Goal: Find specific page/section: Find specific page/section

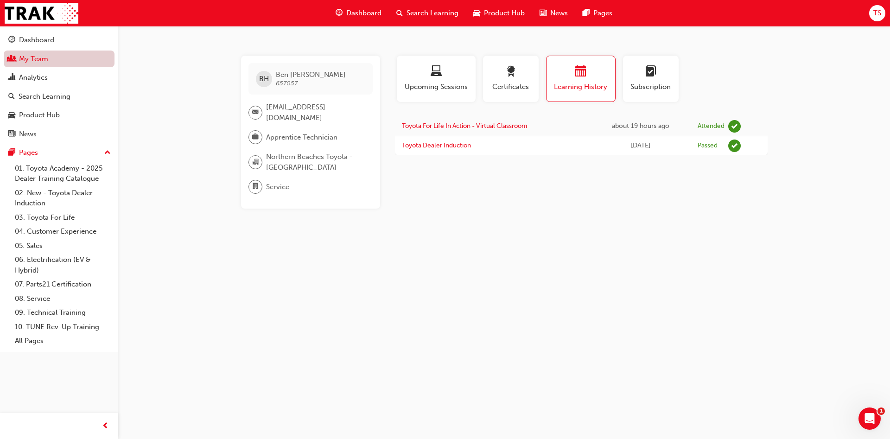
click at [77, 63] on link "My Team" at bounding box center [59, 59] width 111 height 17
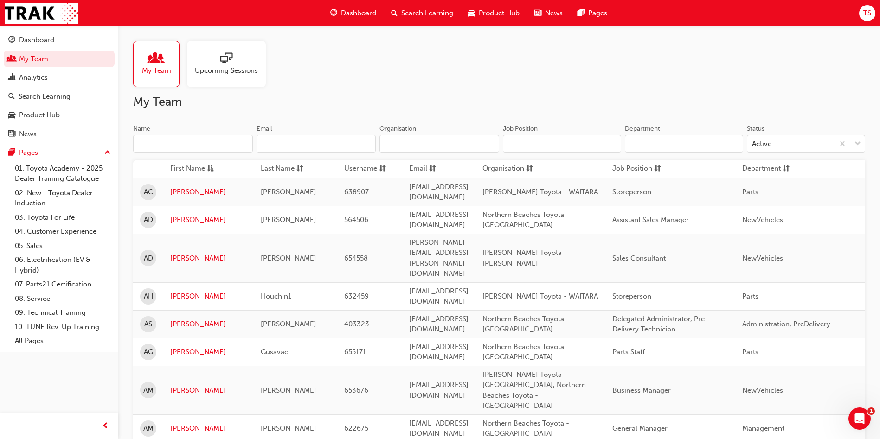
click at [193, 140] on input "Name" at bounding box center [193, 144] width 120 height 18
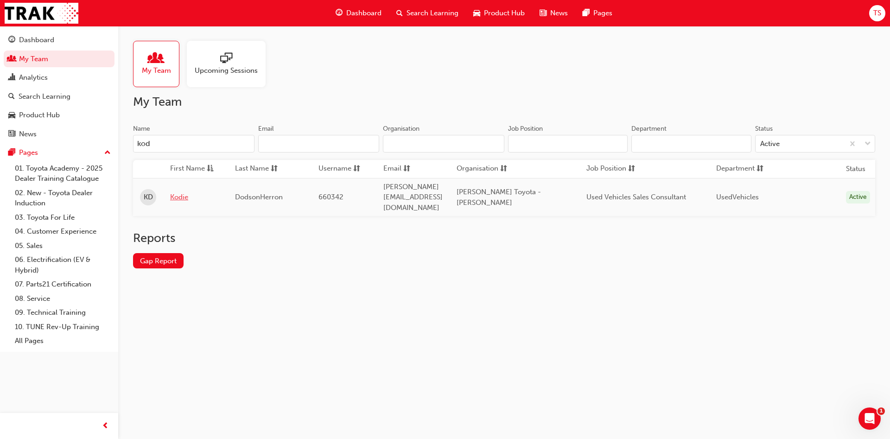
type input "kod"
click at [175, 192] on link "Kodie" at bounding box center [195, 197] width 51 height 11
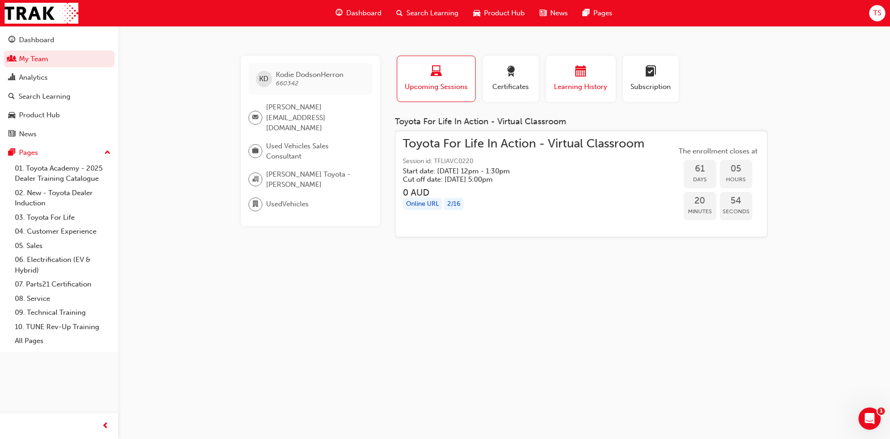
click at [587, 96] on button "Learning History" at bounding box center [581, 79] width 70 height 46
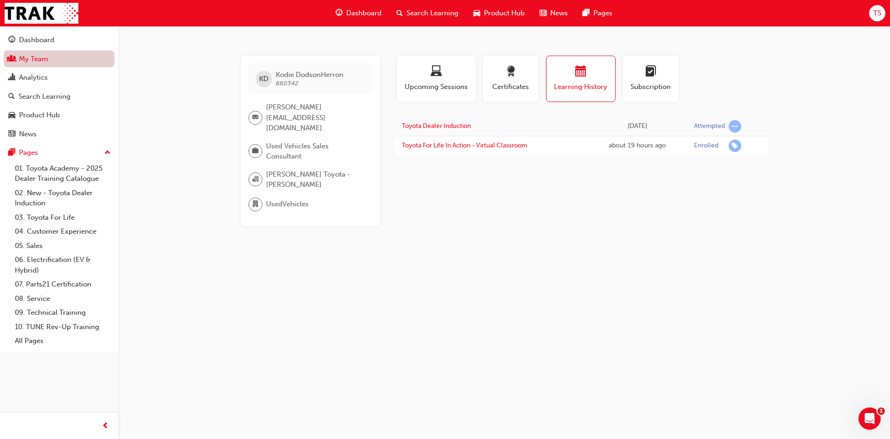
click at [83, 58] on link "My Team" at bounding box center [59, 59] width 111 height 17
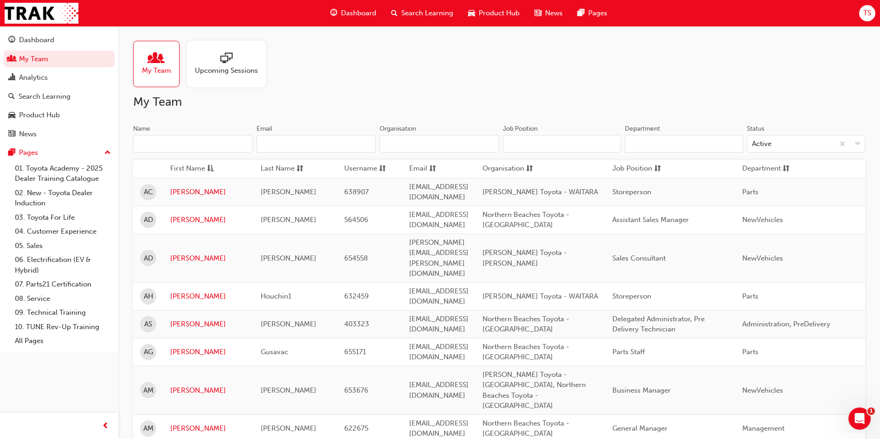
click at [198, 135] on label "Name" at bounding box center [193, 138] width 120 height 29
click at [194, 138] on input "Name" at bounding box center [193, 144] width 120 height 18
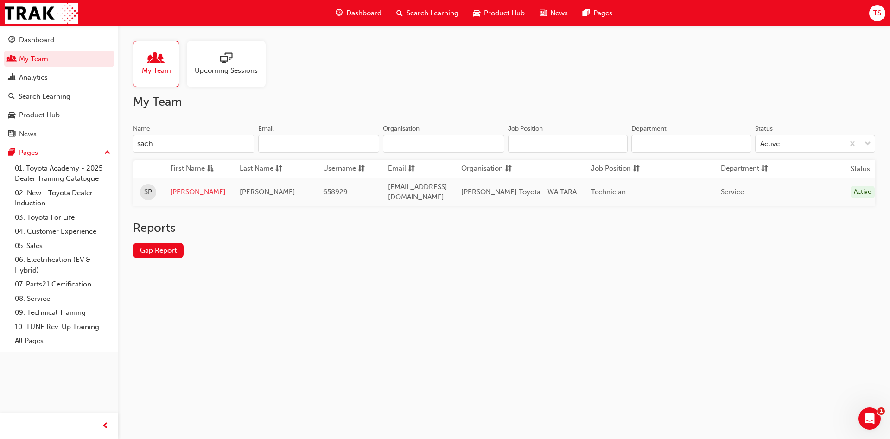
type input "sach"
click at [175, 188] on link "[PERSON_NAME]" at bounding box center [198, 192] width 56 height 11
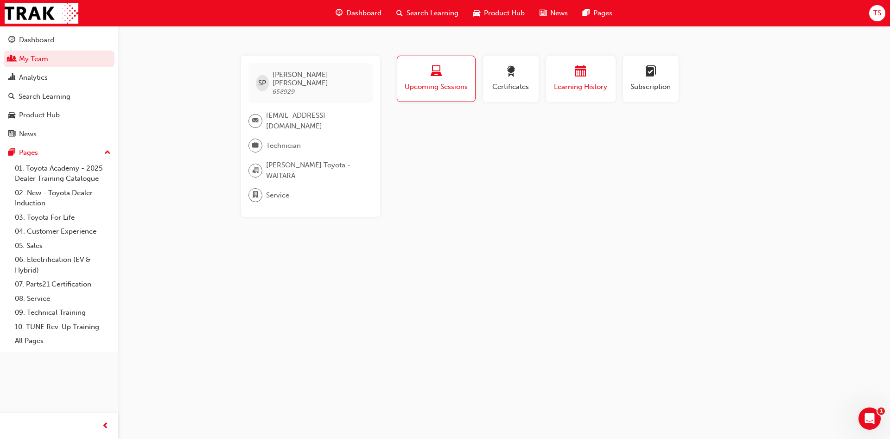
click at [555, 97] on button "Learning History" at bounding box center [581, 79] width 70 height 46
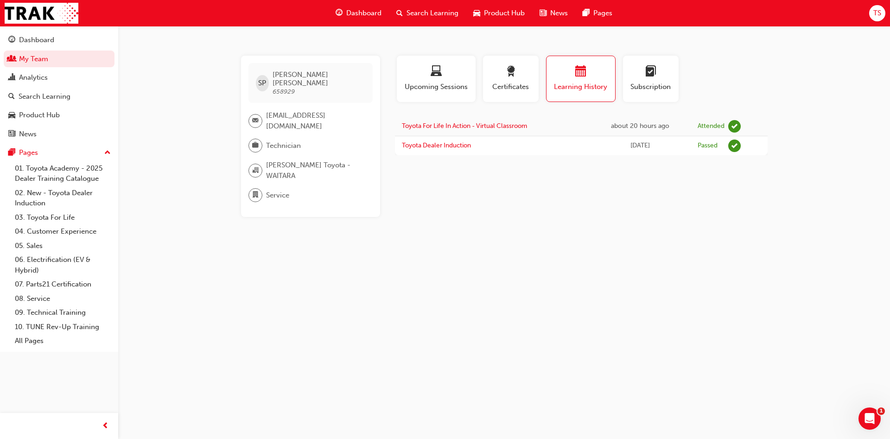
click at [509, 201] on div "Profile Upcoming Sessions Certificates Learning History Subscription [PERSON_NA…" at bounding box center [581, 136] width 373 height 161
click at [21, 55] on link "My Team" at bounding box center [59, 59] width 111 height 17
